Goal: Task Accomplishment & Management: Complete application form

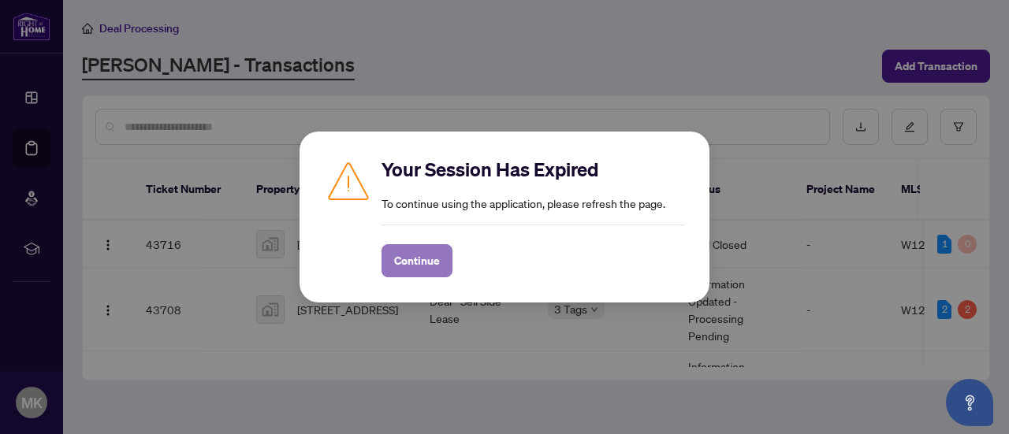
click at [432, 268] on span "Continue" at bounding box center [417, 260] width 46 height 25
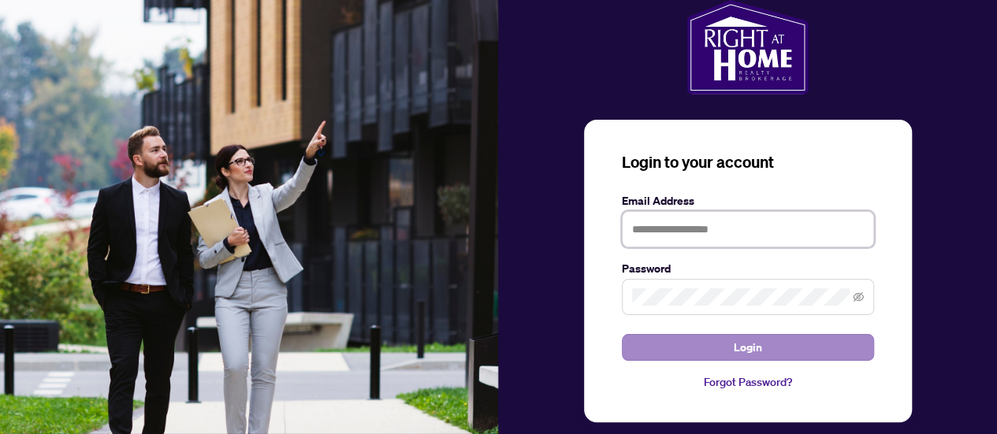
type input "**********"
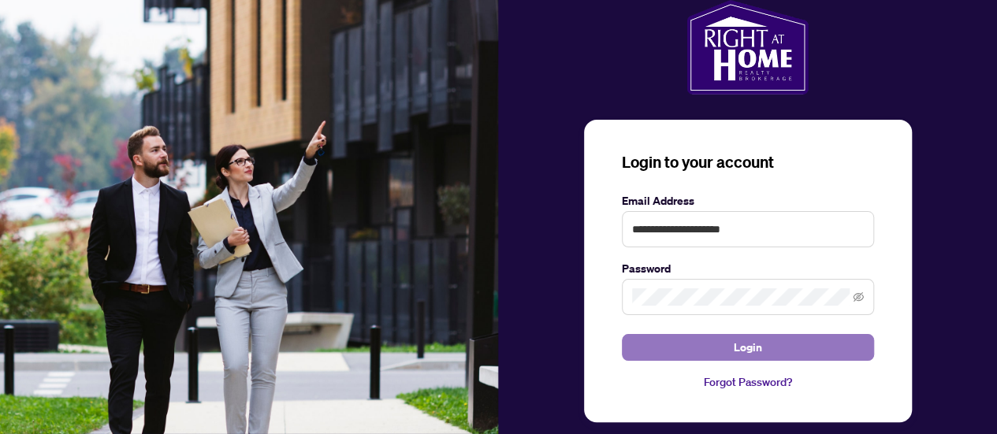
click at [738, 354] on span "Login" at bounding box center [748, 347] width 28 height 25
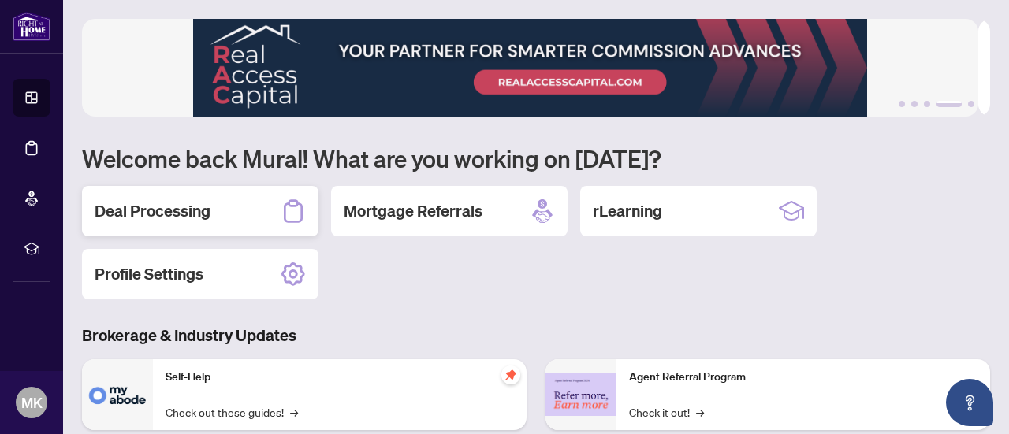
click at [162, 215] on h2 "Deal Processing" at bounding box center [153, 211] width 116 height 22
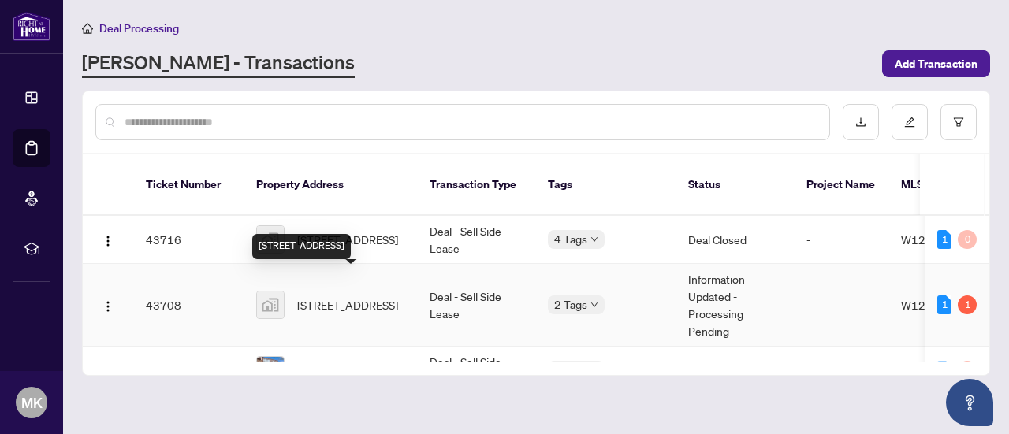
click at [339, 296] on span "[STREET_ADDRESS]" at bounding box center [347, 304] width 101 height 17
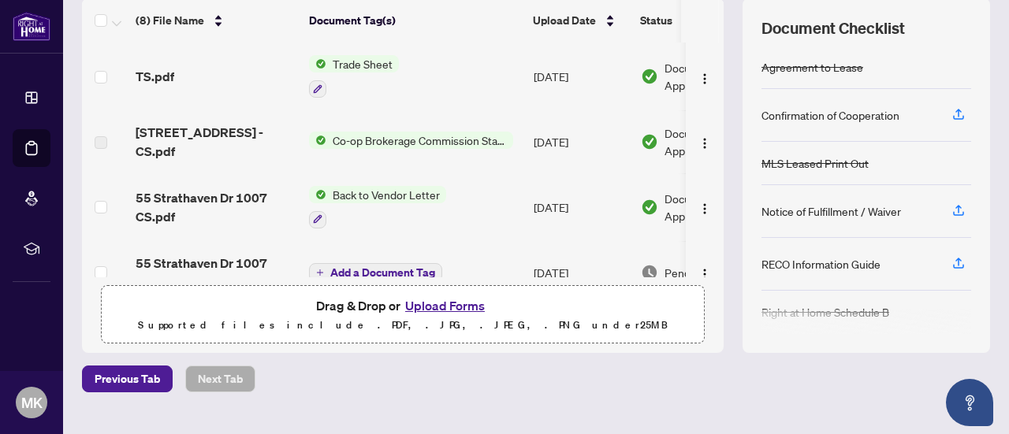
scroll to position [195, 0]
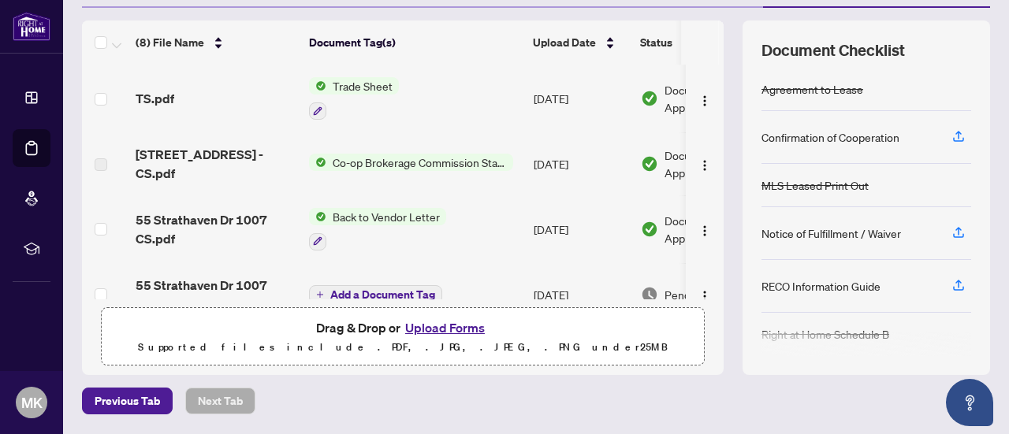
drag, startPoint x: 705, startPoint y: 136, endPoint x: 705, endPoint y: 175, distance: 38.6
click at [705, 175] on td at bounding box center [705, 163] width 38 height 63
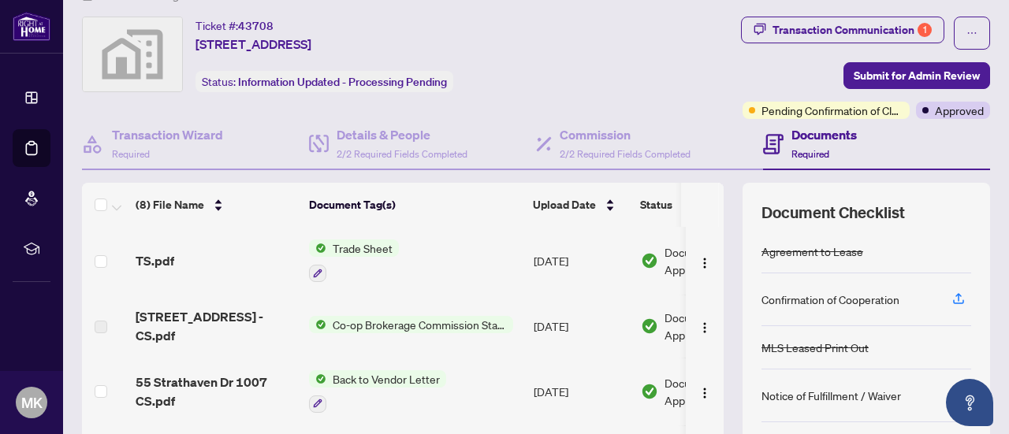
scroll to position [0, 0]
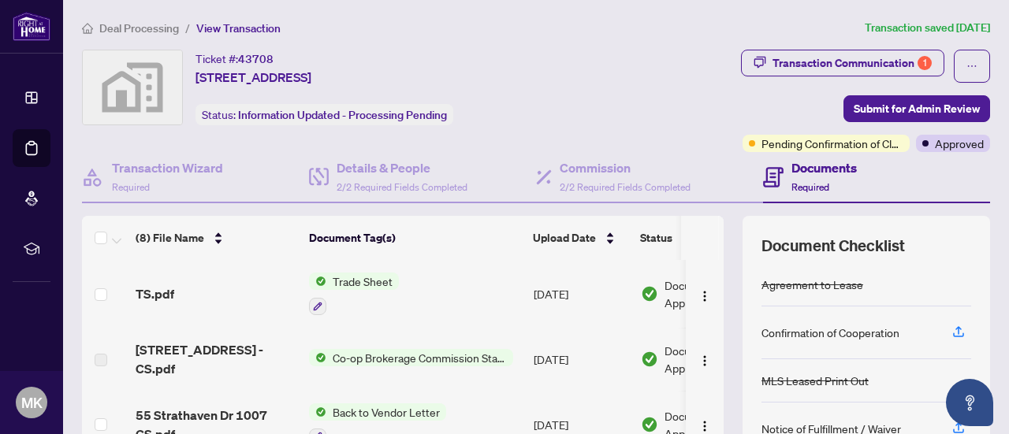
click at [184, 292] on div "TS.pdf" at bounding box center [216, 294] width 161 height 19
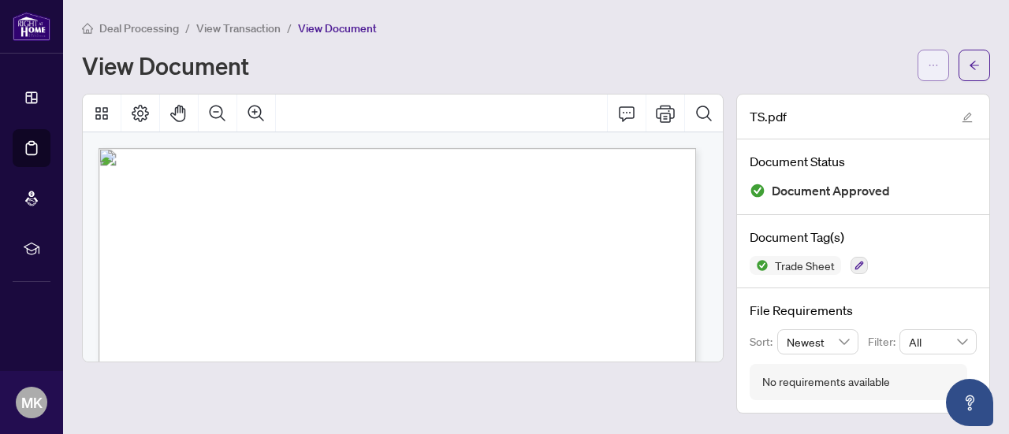
click at [917, 53] on button "button" at bounding box center [933, 66] width 32 height 32
click at [976, 65] on icon "arrow-left" at bounding box center [974, 65] width 11 height 11
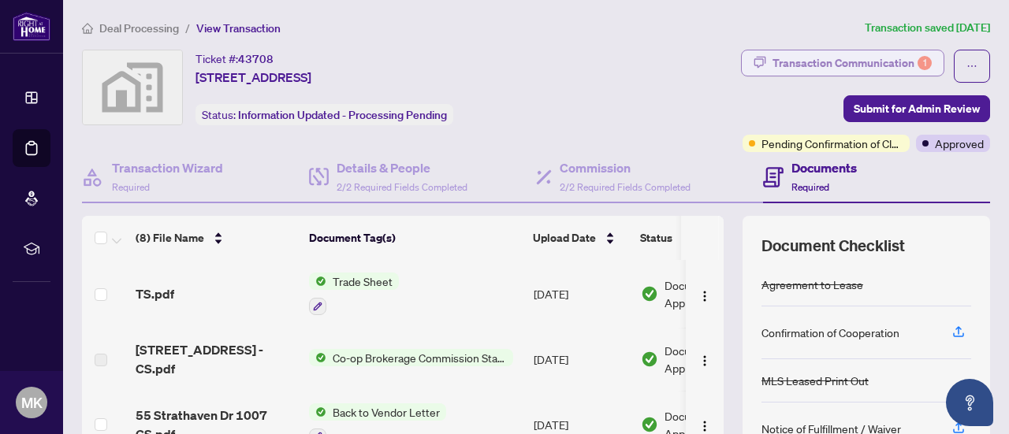
click at [846, 69] on div "Transaction Communication 1" at bounding box center [851, 62] width 159 height 25
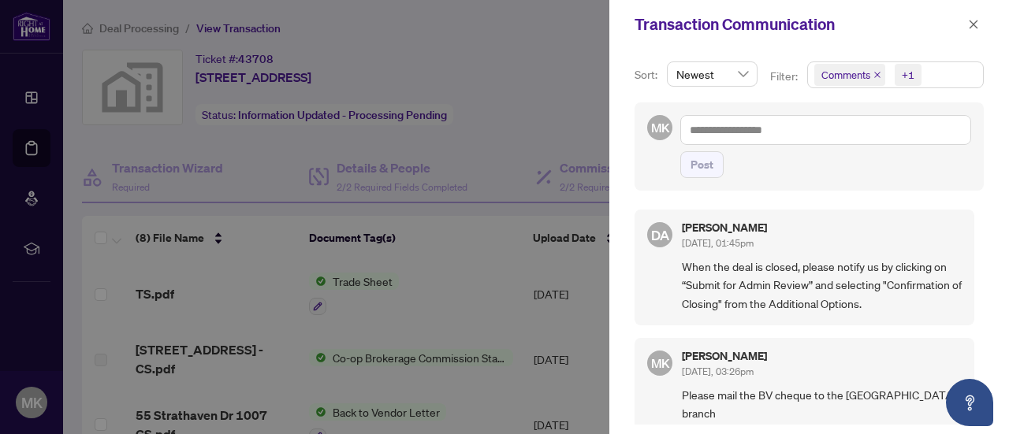
drag, startPoint x: 979, startPoint y: 218, endPoint x: 979, endPoint y: 243, distance: 25.2
click at [979, 243] on div "Sort: Newest Filter: Comments +1 MK Post DA Dalal Alayoubi Aug/15/2025, 01:45pm…" at bounding box center [809, 241] width 400 height 385
click at [753, 133] on textarea at bounding box center [825, 129] width 291 height 29
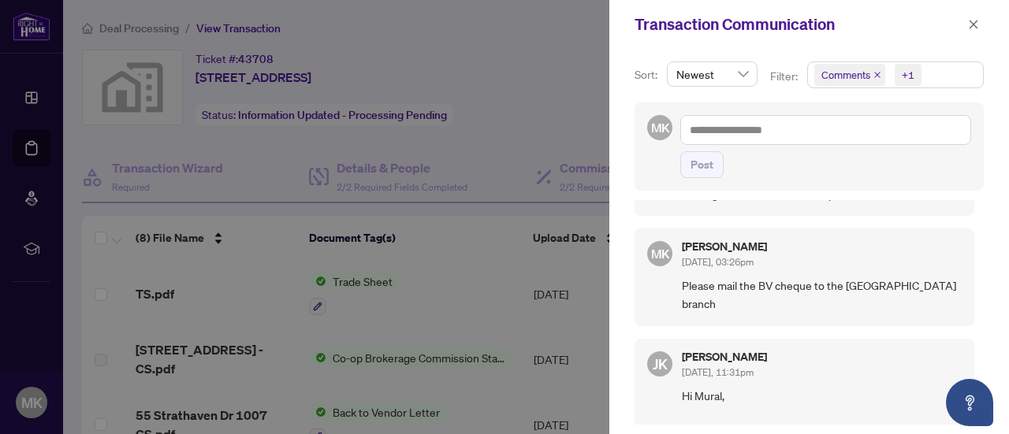
scroll to position [106, 0]
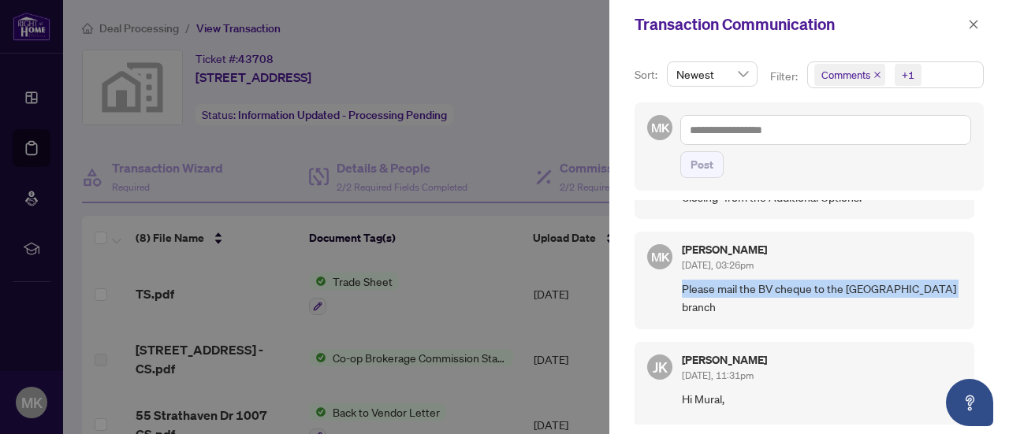
drag, startPoint x: 943, startPoint y: 285, endPoint x: 681, endPoint y: 294, distance: 261.8
click at [682, 294] on span "Please mail the BV cheque to the Mississauga branch" at bounding box center [822, 298] width 280 height 37
copy span "Please mail the BV cheque to the Mississauga branch"
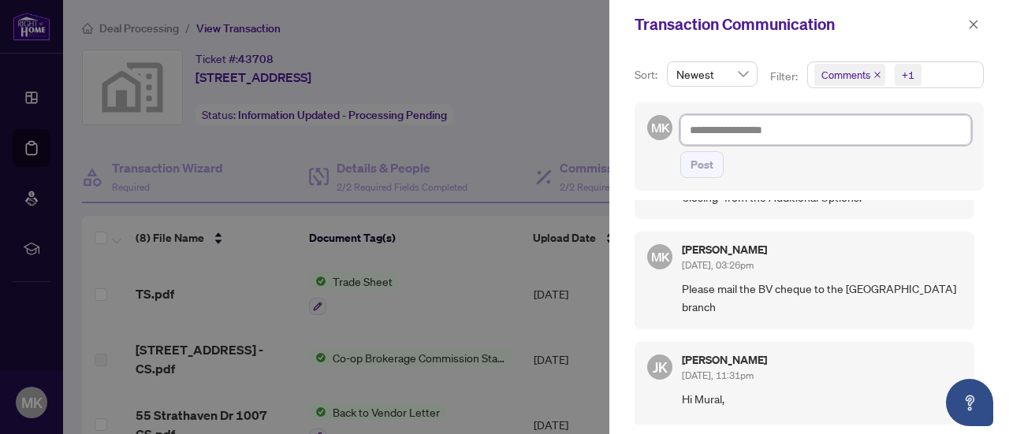
click at [719, 135] on textarea at bounding box center [825, 129] width 291 height 29
paste textarea "**********"
type textarea "**********"
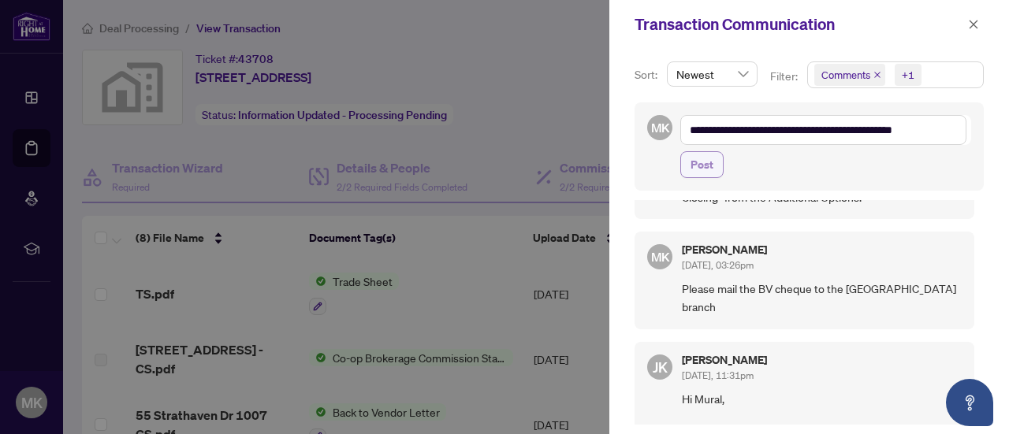
click at [703, 161] on span "Post" at bounding box center [701, 164] width 23 height 25
type textarea "**********"
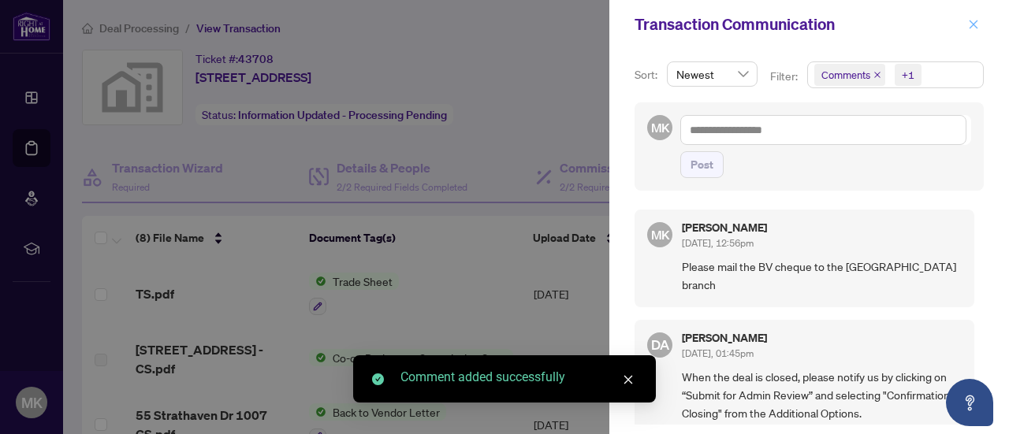
click at [979, 28] on button "button" at bounding box center [973, 24] width 20 height 19
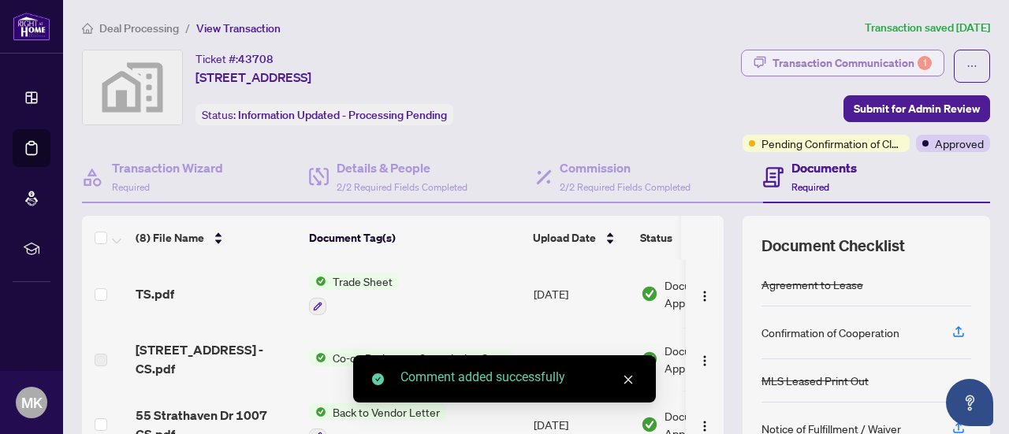
click at [859, 69] on div "Transaction Communication 1" at bounding box center [851, 62] width 159 height 25
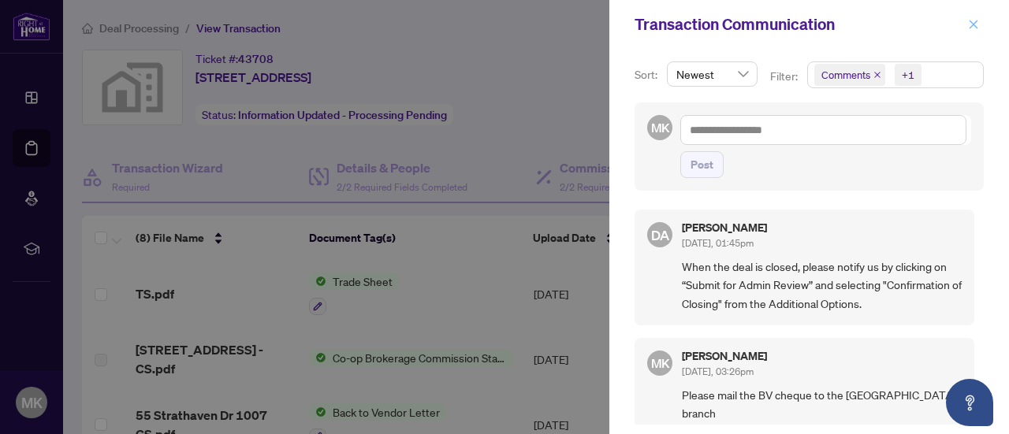
click at [968, 23] on icon "close" at bounding box center [973, 24] width 11 height 11
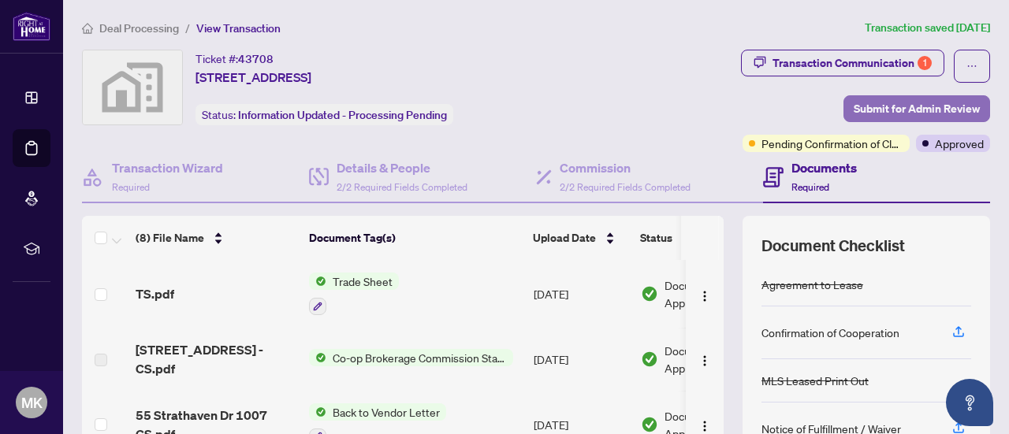
click at [922, 100] on span "Submit for Admin Review" at bounding box center [917, 108] width 126 height 25
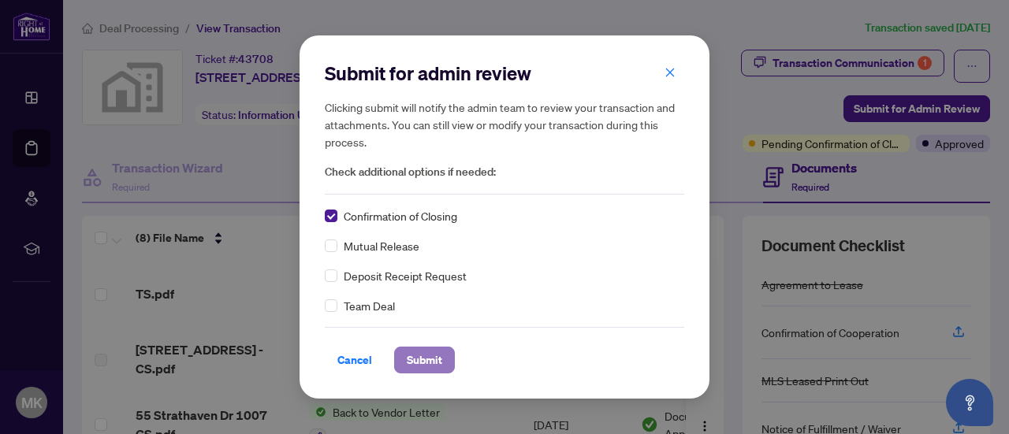
click at [408, 362] on span "Submit" at bounding box center [424, 360] width 35 height 25
